Goal: Check status: Check status

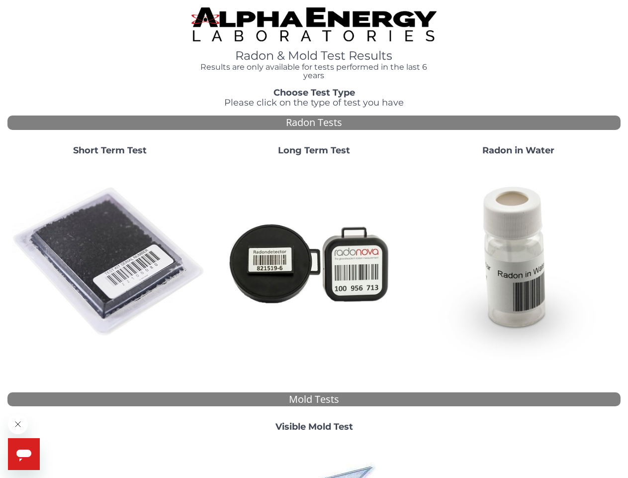
click at [109, 151] on strong "Short Term Test" at bounding box center [110, 150] width 74 height 11
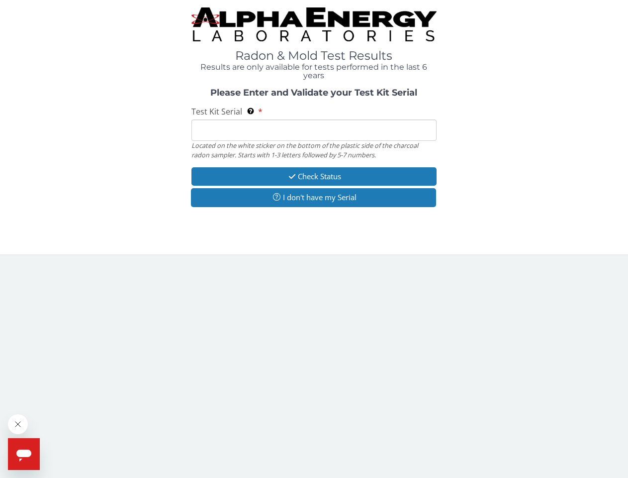
click at [109, 262] on body "Radon & Mold Test Results Results are only available for tests performed in the…" at bounding box center [314, 239] width 628 height 478
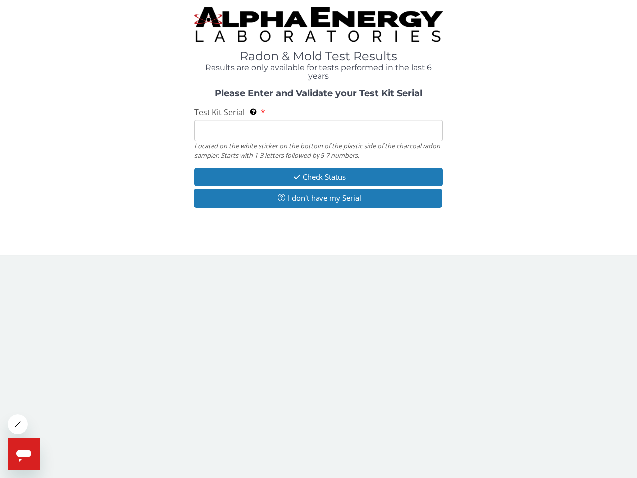
click at [314, 151] on div "Located on the white sticker on the bottom of the plastic side of the charcoal …" at bounding box center [318, 150] width 249 height 18
click at [314, 262] on body "Radon & Mold Test Results Results are only available for tests performed in the…" at bounding box center [318, 239] width 637 height 478
click at [519, 151] on div "Please Enter and Validate your Test Kit Serial Test Kit Serial Located on the w…" at bounding box center [318, 149] width 622 height 121
click at [519, 262] on body "Radon & Mold Test Results Results are only available for tests performed in the…" at bounding box center [318, 239] width 637 height 478
click at [314, 427] on body "Radon & Mold Test Results Results are only available for tests performed in the…" at bounding box center [318, 239] width 637 height 478
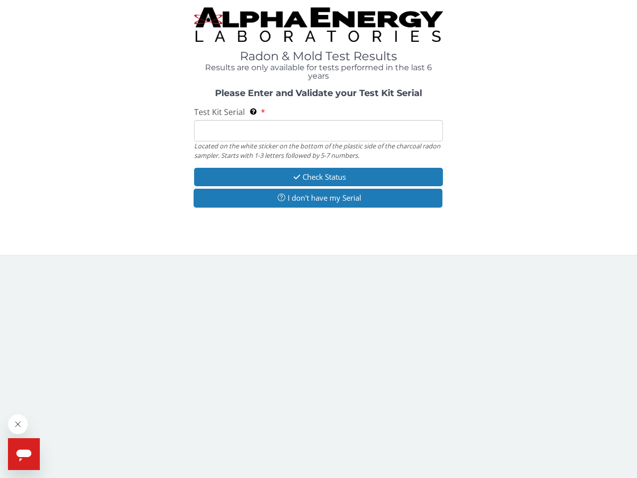
click at [314, 459] on body "Radon & Mold Test Results Results are only available for tests performed in the…" at bounding box center [318, 239] width 637 height 478
click at [18, 424] on icon "Close message from company" at bounding box center [17, 423] width 5 height 5
click at [45, 445] on span "Help" at bounding box center [46, 445] width 16 height 8
